Goal: Task Accomplishment & Management: Complete application form

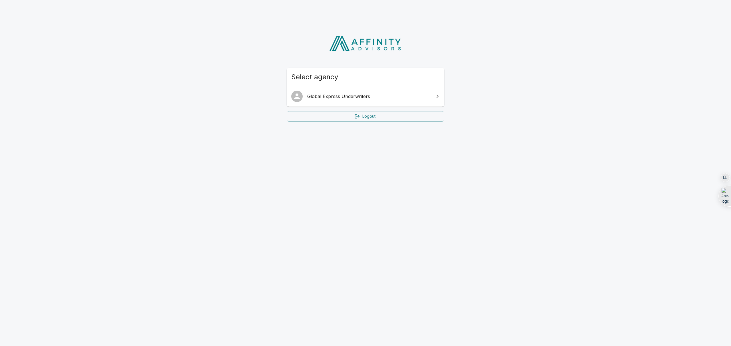
click at [378, 98] on span "Global Express Underwriters" at bounding box center [368, 96] width 123 height 7
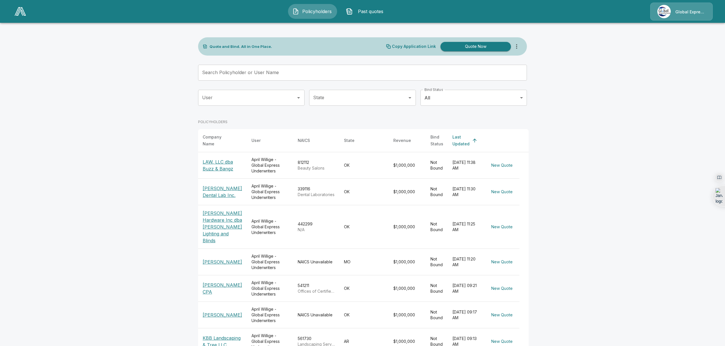
click at [138, 120] on main "Quote and Bind. All in One Place. Copy Application Link Quote Now Search Policy…" at bounding box center [362, 231] width 725 height 463
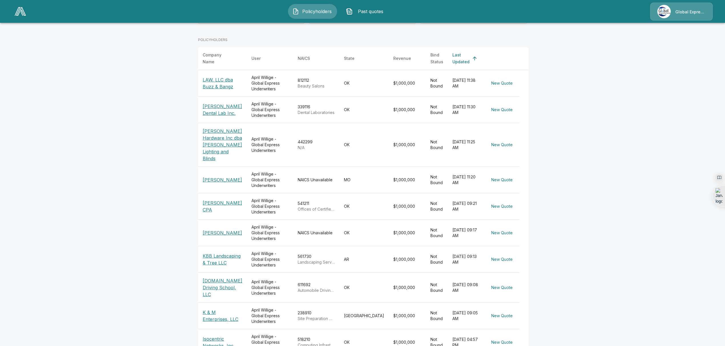
scroll to position [100, 0]
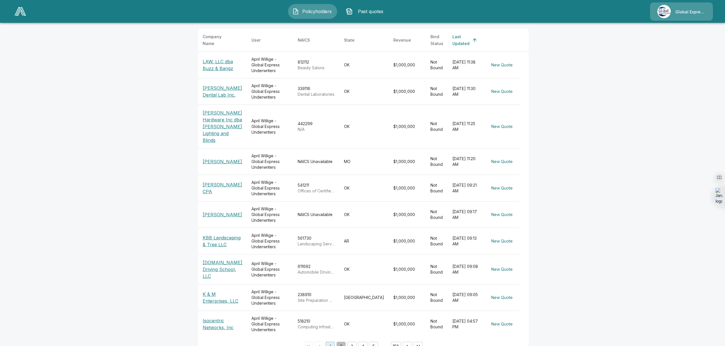
click at [341, 342] on button "2" at bounding box center [340, 346] width 9 height 9
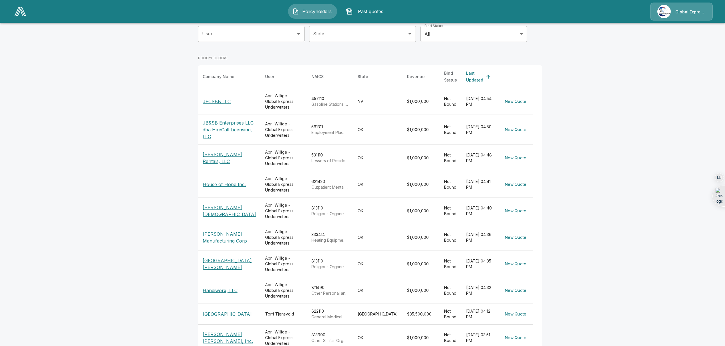
scroll to position [97, 0]
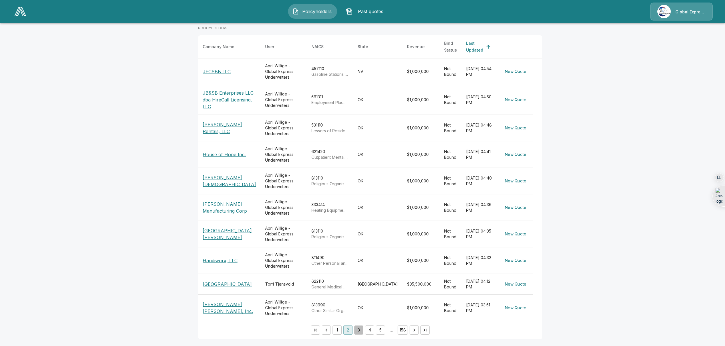
click at [354, 331] on button "3" at bounding box center [358, 330] width 9 height 9
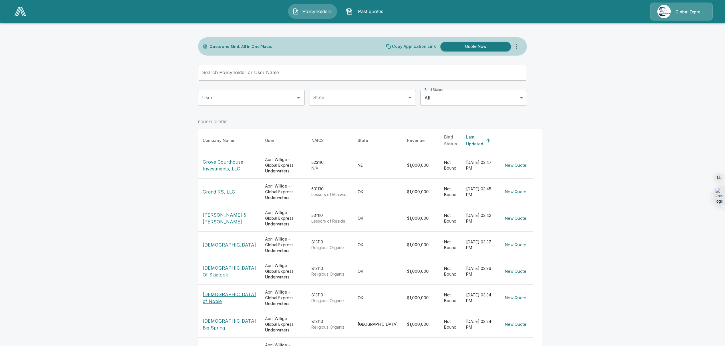
click at [220, 163] on p "Grove Courthouse Investments, LLC" at bounding box center [229, 166] width 53 height 14
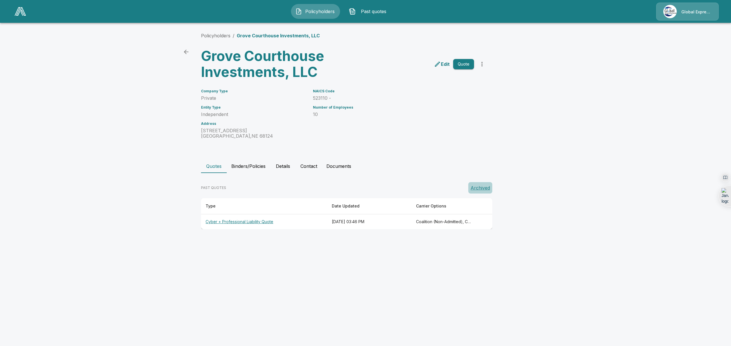
click at [478, 187] on button "Archived" at bounding box center [480, 187] width 24 height 11
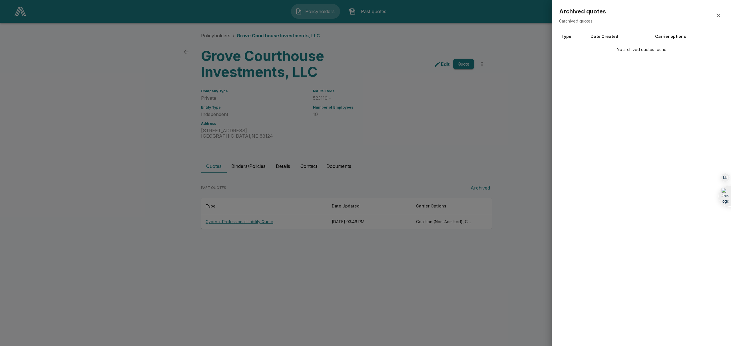
click at [236, 223] on div at bounding box center [365, 173] width 731 height 346
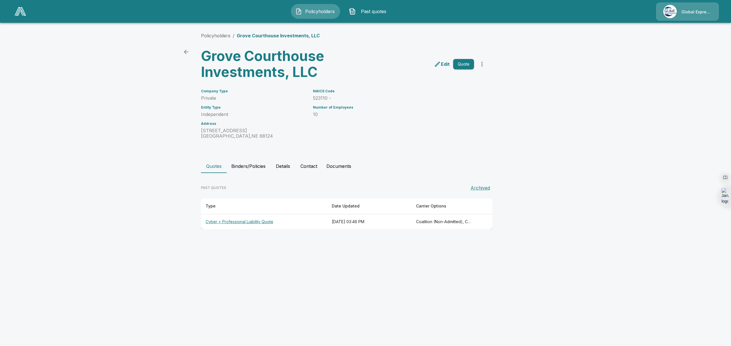
click at [236, 223] on th "Cyber + Professional Liability Quote" at bounding box center [264, 222] width 126 height 15
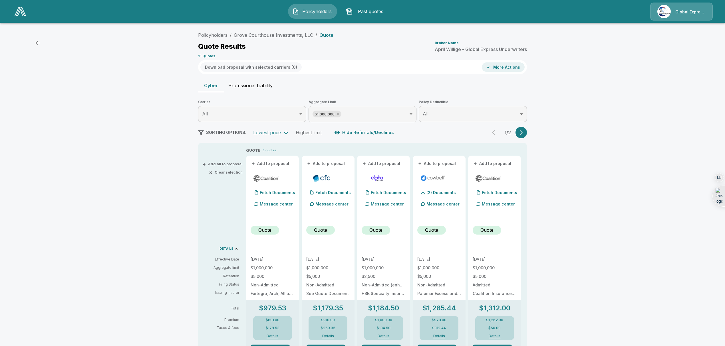
click at [241, 32] on link "Grove Courthouse Investments, LLC" at bounding box center [273, 35] width 79 height 6
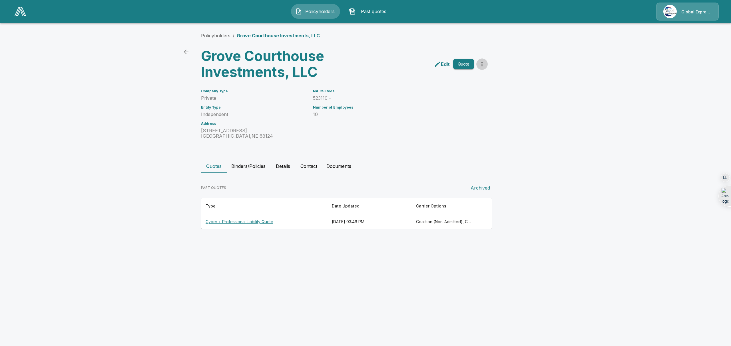
click at [482, 67] on icon "more" at bounding box center [481, 64] width 7 height 7
click at [443, 132] on div "NAICS Code 523110 - Number of Employees 10" at bounding box center [390, 110] width 168 height 57
click at [102, 102] on main "Policyholders / Grove Courthouse Investments, LLC Grove Courthouse Investments,…" at bounding box center [365, 120] width 731 height 240
click at [214, 34] on link "Policyholders" at bounding box center [215, 36] width 29 height 6
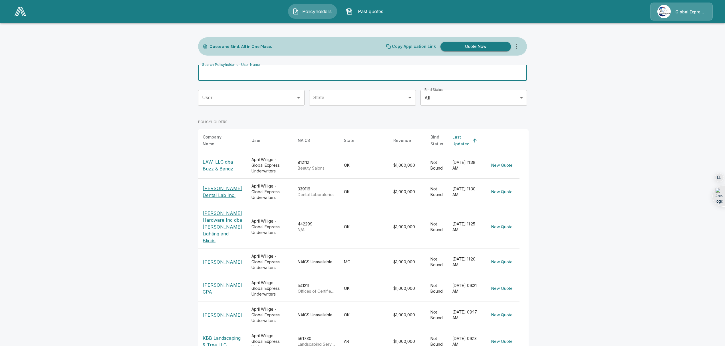
click at [225, 72] on input "Search Policyholder or User Name" at bounding box center [359, 73] width 322 height 16
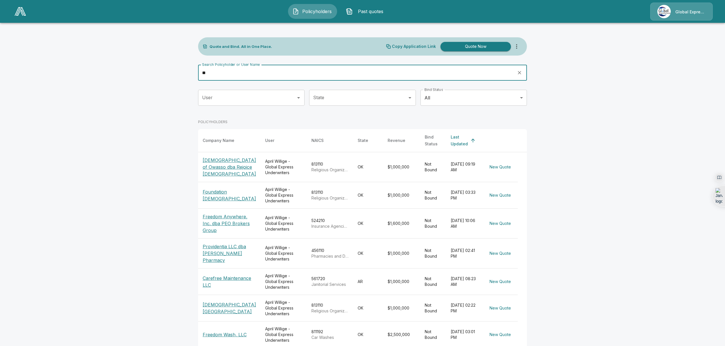
type input "*"
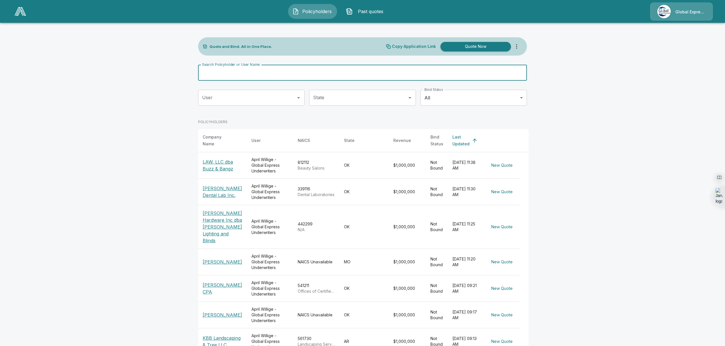
click at [231, 72] on div "Search Policyholder or User Name Search Policyholder or User Name" at bounding box center [362, 73] width 329 height 16
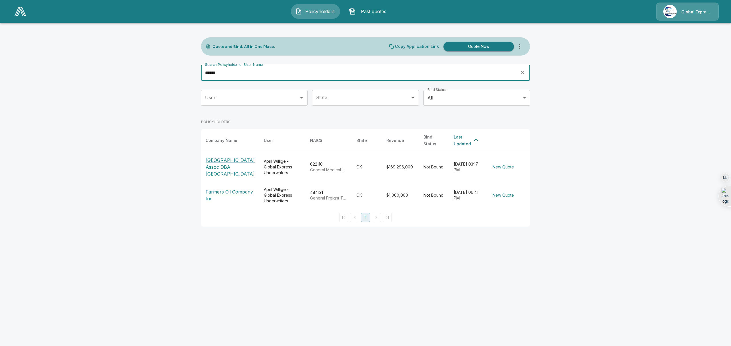
type input "******"
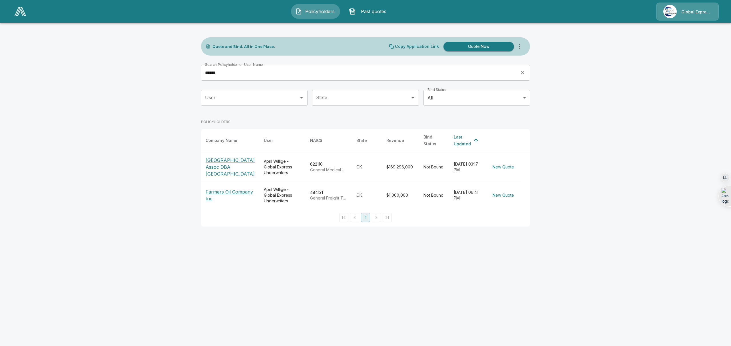
click at [223, 169] on p "[GEOGRAPHIC_DATA] Assoc DBA [GEOGRAPHIC_DATA]" at bounding box center [229, 167] width 49 height 21
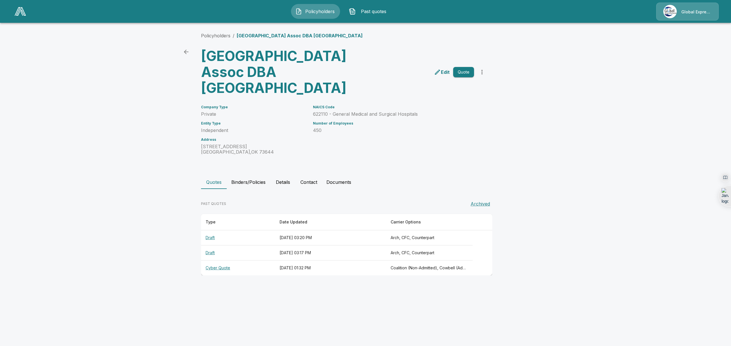
click at [211, 246] on th "Draft" at bounding box center [238, 238] width 74 height 15
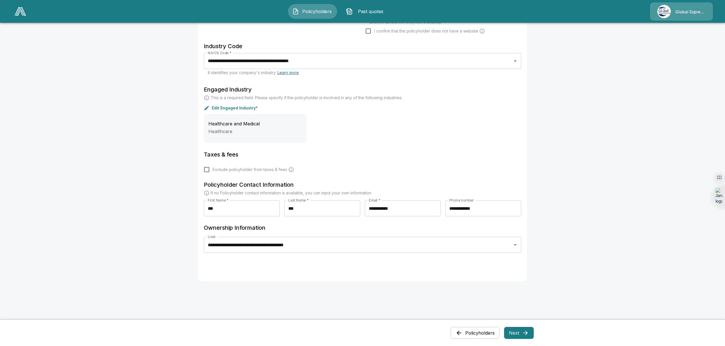
scroll to position [154, 0]
click at [514, 336] on button "Next" at bounding box center [519, 333] width 30 height 12
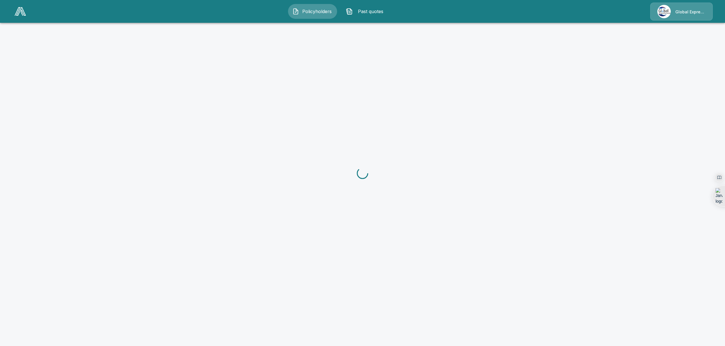
scroll to position [0, 0]
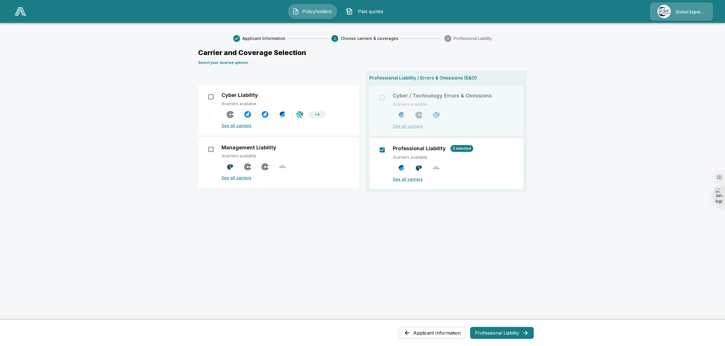
click at [506, 331] on button "Professional Liability" at bounding box center [502, 333] width 64 height 12
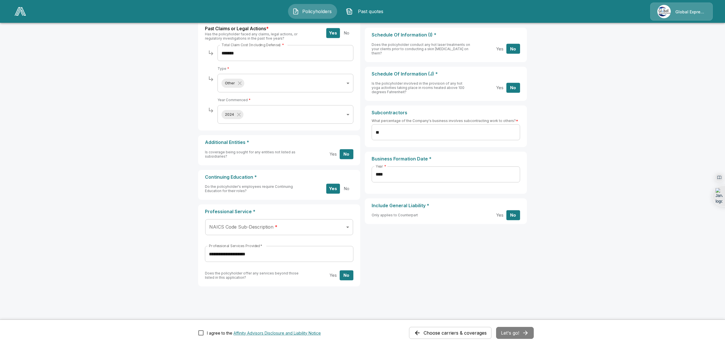
scroll to position [231, 0]
click at [281, 227] on body "**********" at bounding box center [362, 58] width 725 height 578
click at [281, 227] on div at bounding box center [362, 173] width 725 height 346
click at [307, 227] on body "**********" at bounding box center [362, 58] width 725 height 578
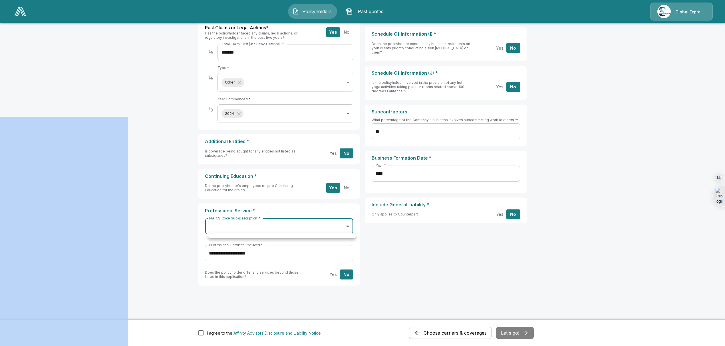
click at [307, 227] on div at bounding box center [362, 173] width 725 height 346
click at [307, 227] on body "**********" at bounding box center [362, 58] width 725 height 579
click at [307, 227] on div at bounding box center [362, 173] width 725 height 346
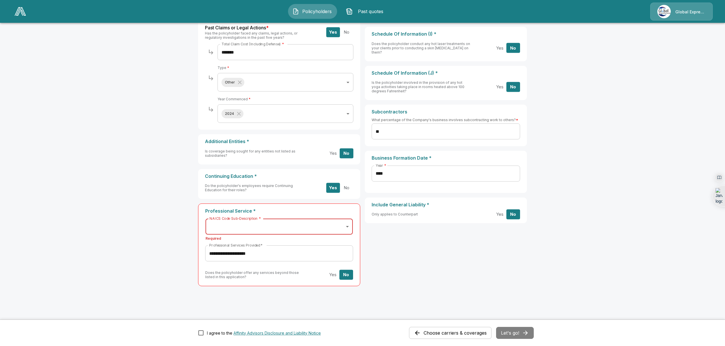
click at [307, 227] on body "**********" at bounding box center [362, 58] width 725 height 579
click at [511, 271] on div at bounding box center [362, 173] width 725 height 346
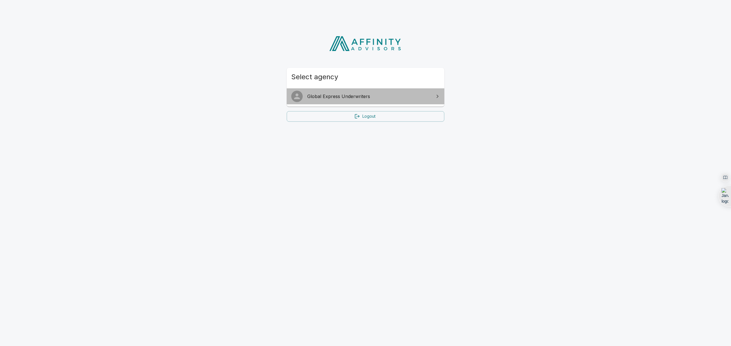
click at [337, 97] on span "Global Express Underwriters" at bounding box center [368, 96] width 123 height 7
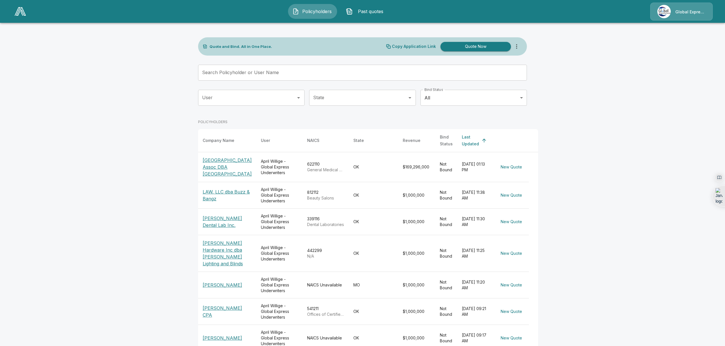
click at [225, 162] on p "[GEOGRAPHIC_DATA] Assoc DBA [GEOGRAPHIC_DATA]" at bounding box center [227, 167] width 49 height 21
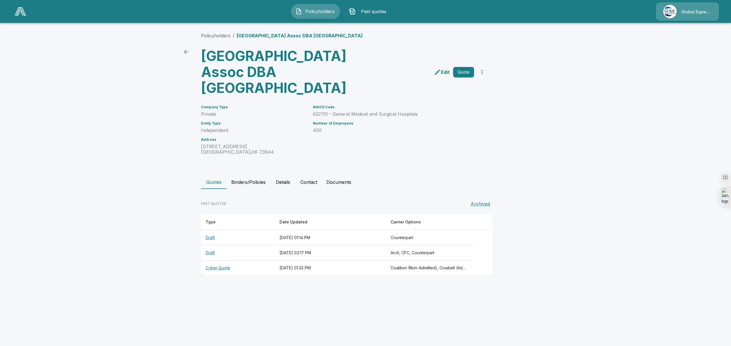
click at [210, 246] on th "Draft" at bounding box center [238, 238] width 74 height 15
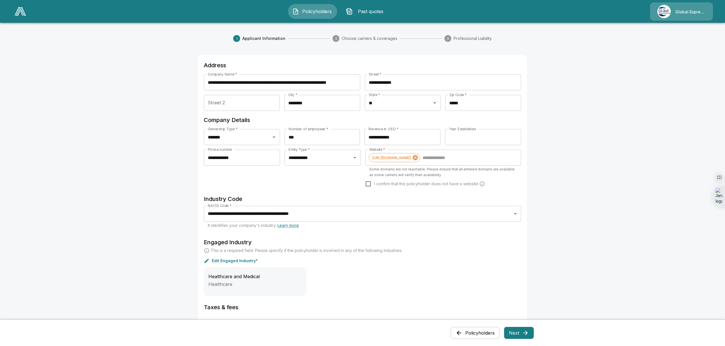
click at [278, 39] on span "Applicant Information" at bounding box center [263, 39] width 43 height 6
click at [264, 38] on span "Applicant Information" at bounding box center [263, 39] width 43 height 6
click at [475, 335] on button "Policyholders" at bounding box center [475, 333] width 49 height 12
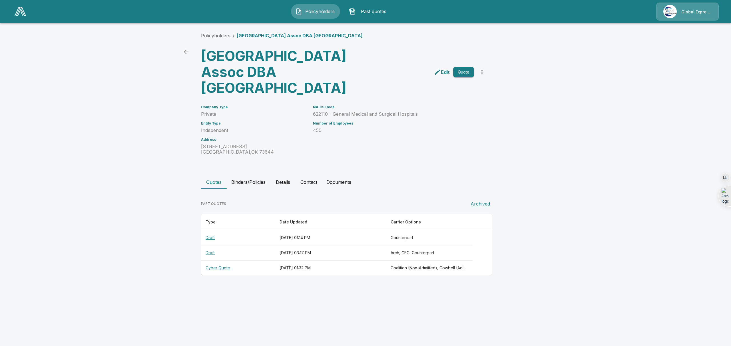
click at [209, 246] on th "Draft" at bounding box center [238, 238] width 74 height 15
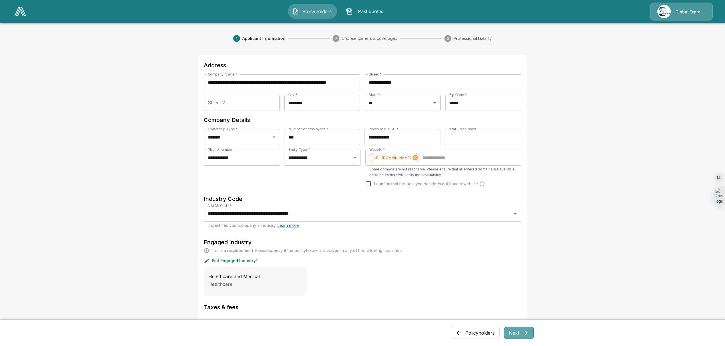
click at [523, 334] on button "Next" at bounding box center [519, 333] width 30 height 12
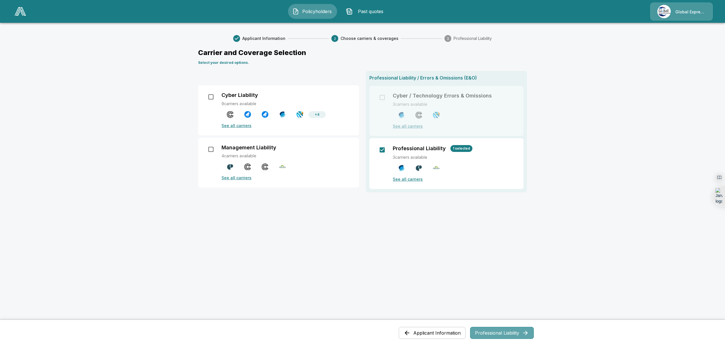
click at [499, 335] on button "Professional Liability" at bounding box center [502, 333] width 64 height 12
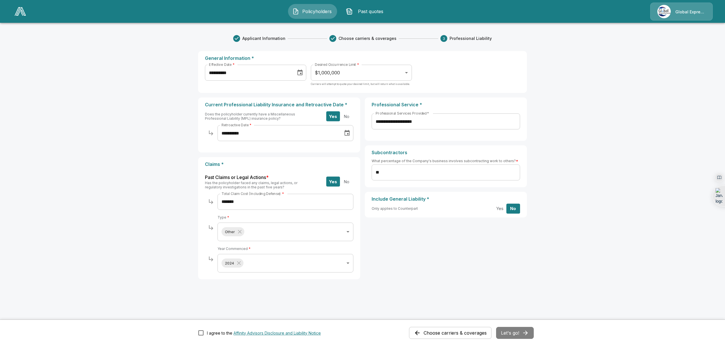
click at [442, 333] on button "Choose carriers & coverages" at bounding box center [450, 333] width 82 height 12
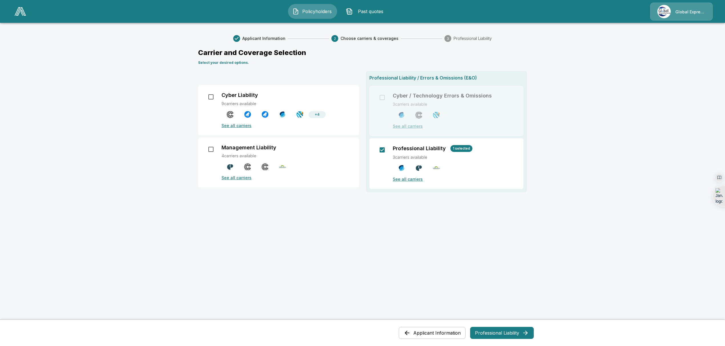
click at [386, 102] on div "Professional Liability / Errors & Omissions (E&O) Cyber / Technology Errors & O…" at bounding box center [446, 132] width 161 height 122
click at [453, 79] on p "Professional Liability / Errors & Omissions (E&O)" at bounding box center [446, 77] width 154 height 7
click at [435, 103] on div "Professional Liability / Errors & Omissions (E&O) Cyber / Technology Errors & O…" at bounding box center [446, 132] width 161 height 122
click at [406, 128] on div "Professional Liability / Errors & Omissions (E&O) Cyber / Technology Errors & O…" at bounding box center [446, 132] width 161 height 122
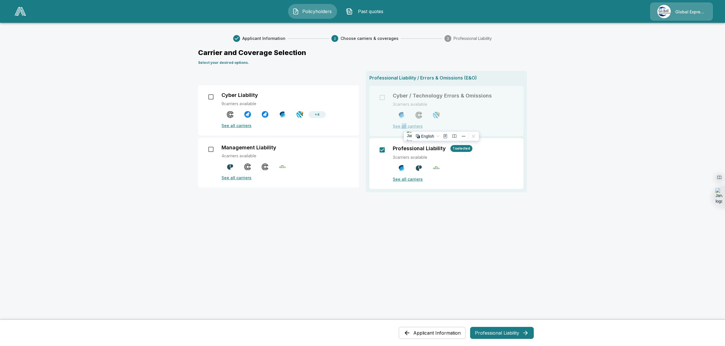
click at [406, 128] on div "Professional Liability / Errors & Omissions (E&O) Cyber / Technology Errors & O…" at bounding box center [446, 132] width 161 height 122
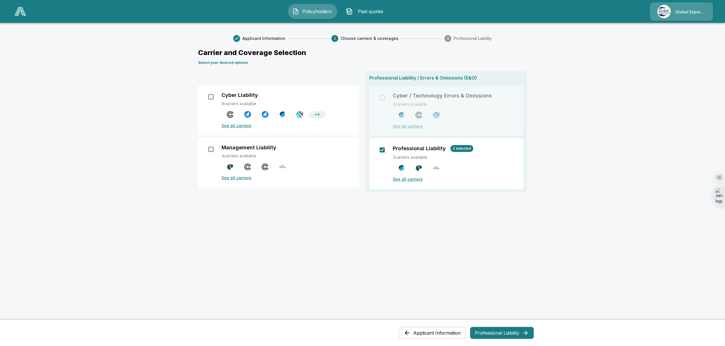
click at [409, 181] on p "See all carriers" at bounding box center [455, 179] width 124 height 6
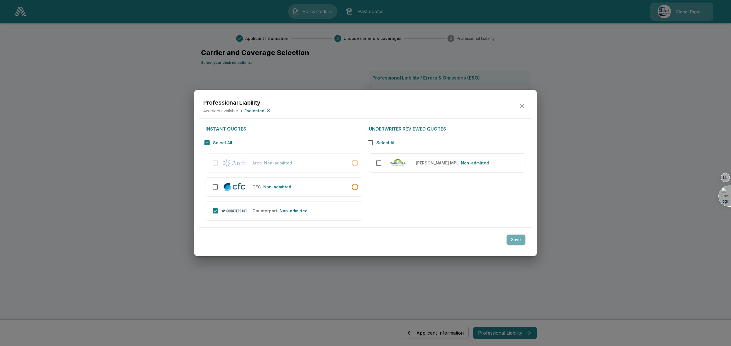
click at [518, 241] on button "Save" at bounding box center [515, 240] width 19 height 11
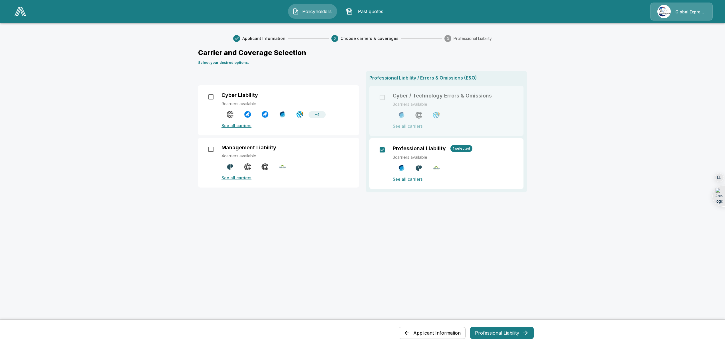
click at [411, 179] on p "See all carriers" at bounding box center [455, 179] width 124 height 6
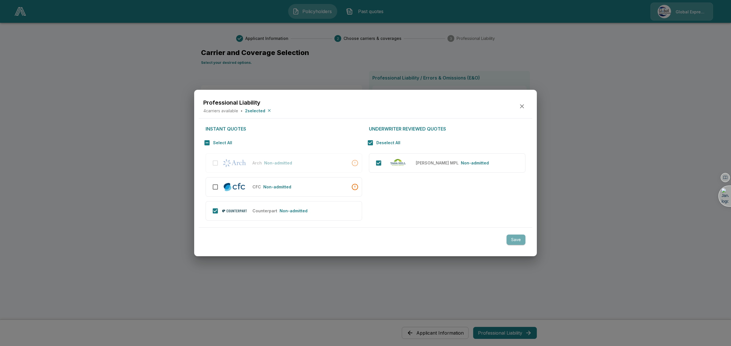
click at [516, 239] on button "Save" at bounding box center [515, 240] width 19 height 11
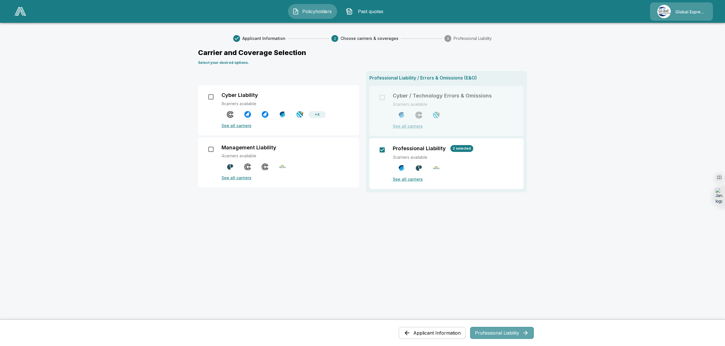
click at [505, 337] on button "Professional Liability" at bounding box center [502, 333] width 64 height 12
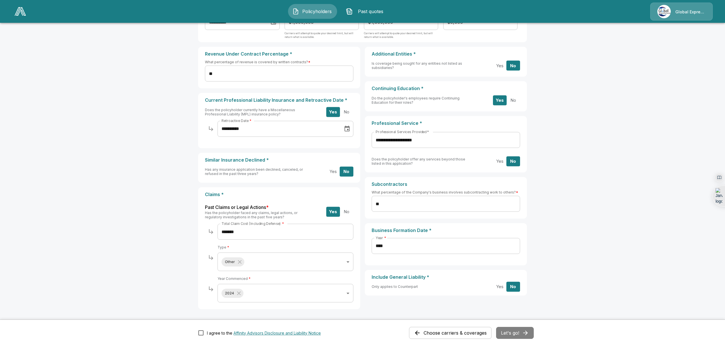
scroll to position [75, 0]
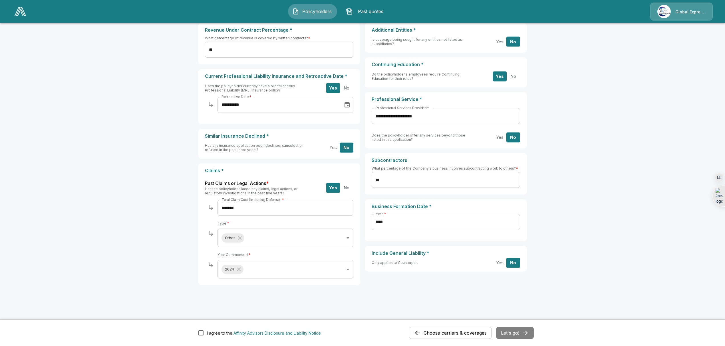
click at [516, 335] on div "Choose carriers & coverages Let's go!" at bounding box center [471, 333] width 125 height 12
click at [514, 333] on button "Let's go!" at bounding box center [515, 333] width 38 height 12
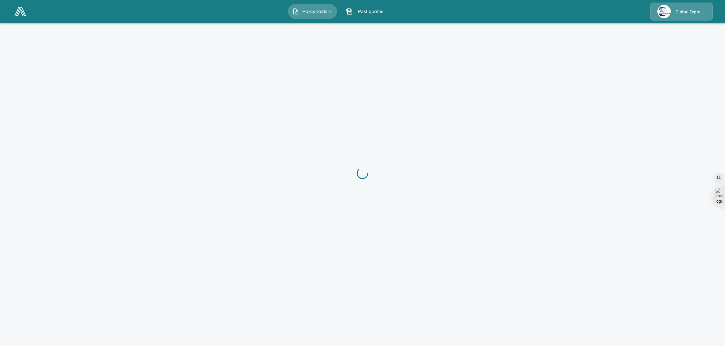
scroll to position [75, 0]
